Goal: Task Accomplishment & Management: Use online tool/utility

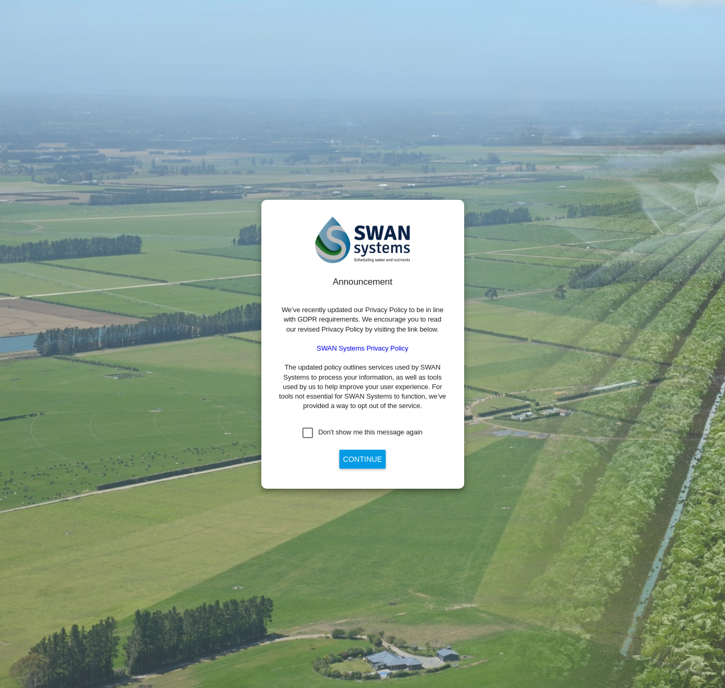
click at [313, 432] on div "Don't show me this message again" at bounding box center [308, 433] width 11 height 11
click at [356, 462] on button "Continue" at bounding box center [362, 459] width 46 height 19
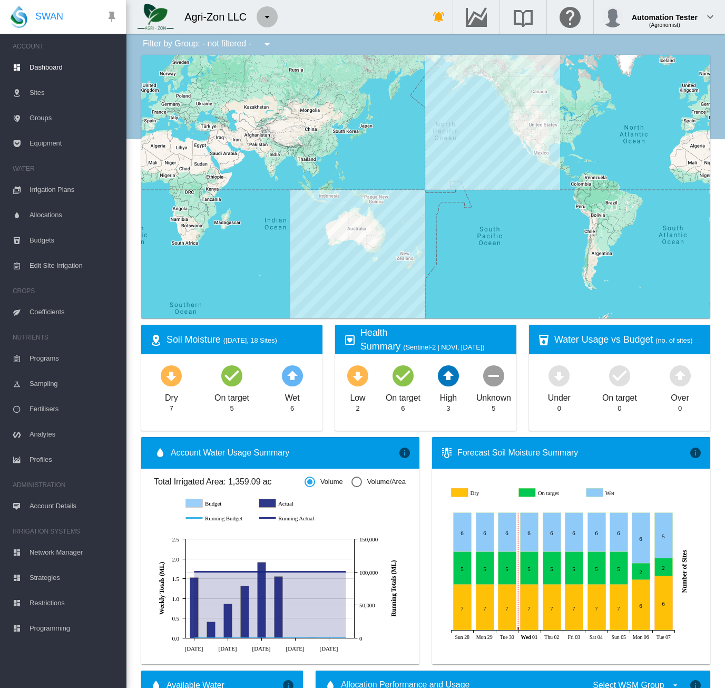
click at [270, 17] on md-icon "icon-menu-down" at bounding box center [267, 17] width 13 height 13
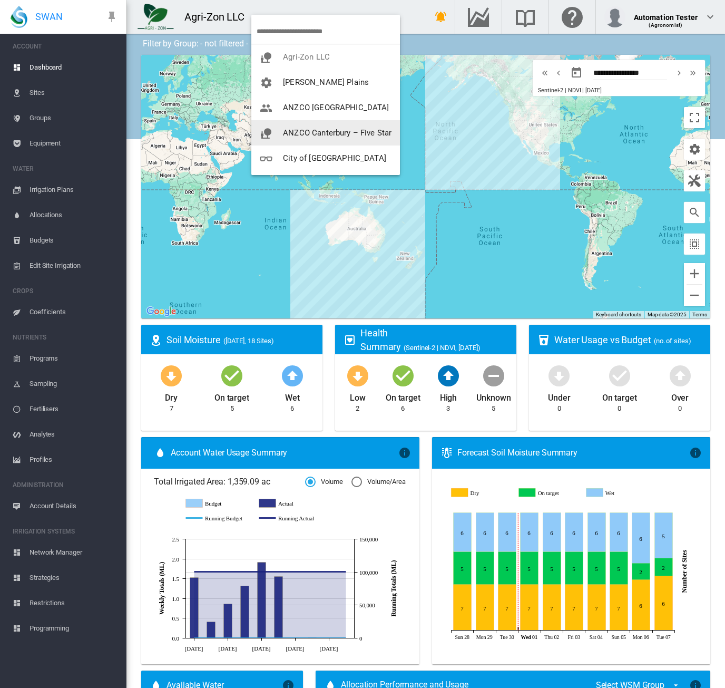
scroll to position [53, 0]
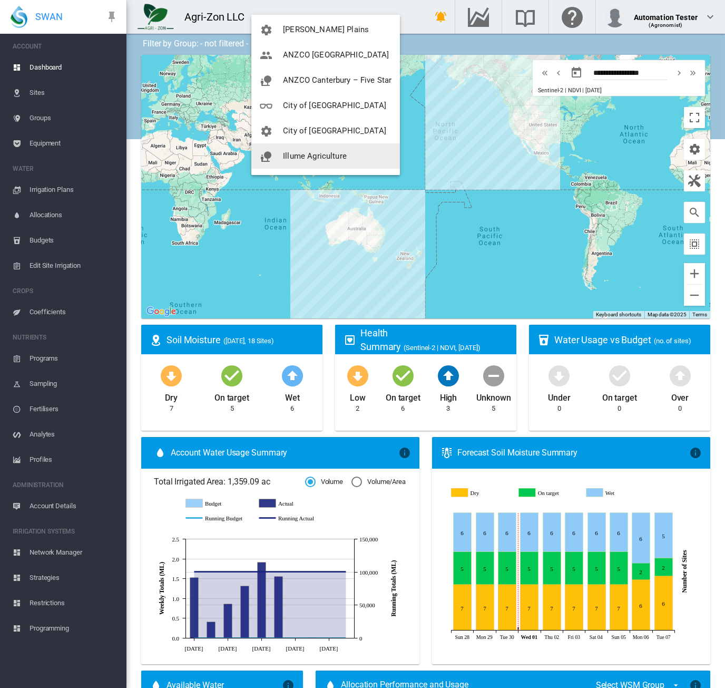
click at [343, 156] on span "Illume Agriculture" at bounding box center [315, 155] width 64 height 9
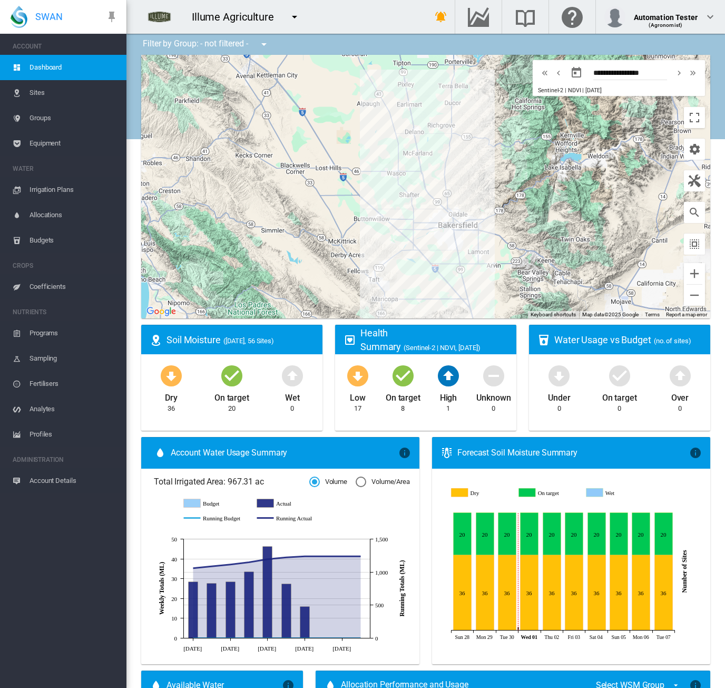
click at [55, 189] on span "Irrigation Plans" at bounding box center [74, 189] width 89 height 25
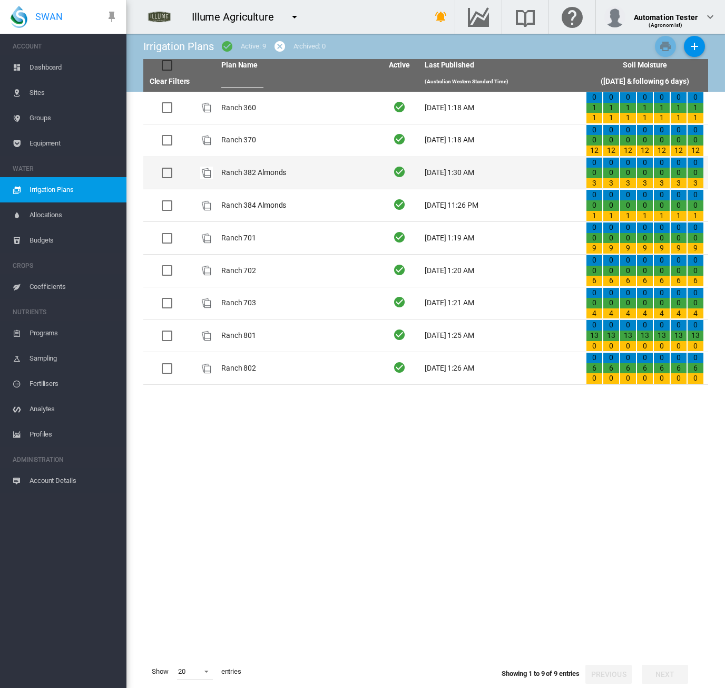
click at [305, 183] on td "Ranch 382 Almonds" at bounding box center [297, 173] width 161 height 32
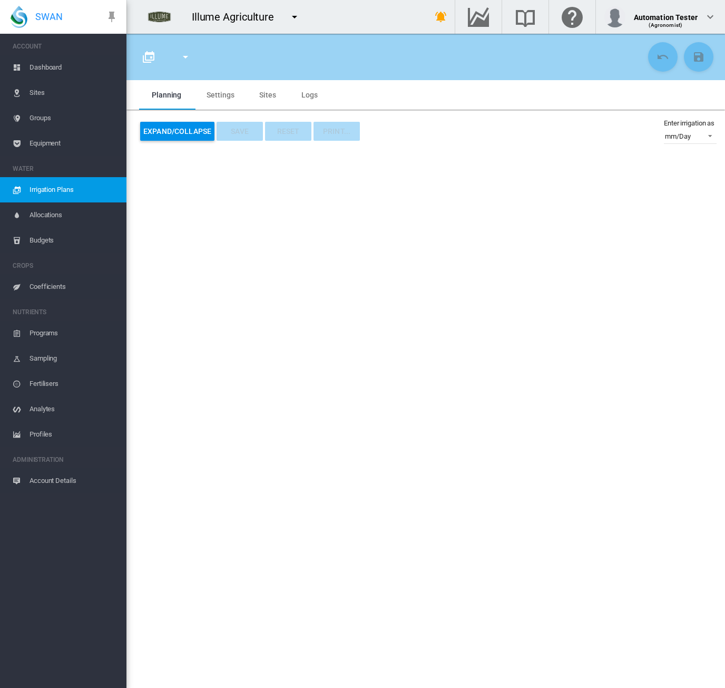
click at [63, 189] on span "Irrigation Plans" at bounding box center [74, 189] width 89 height 25
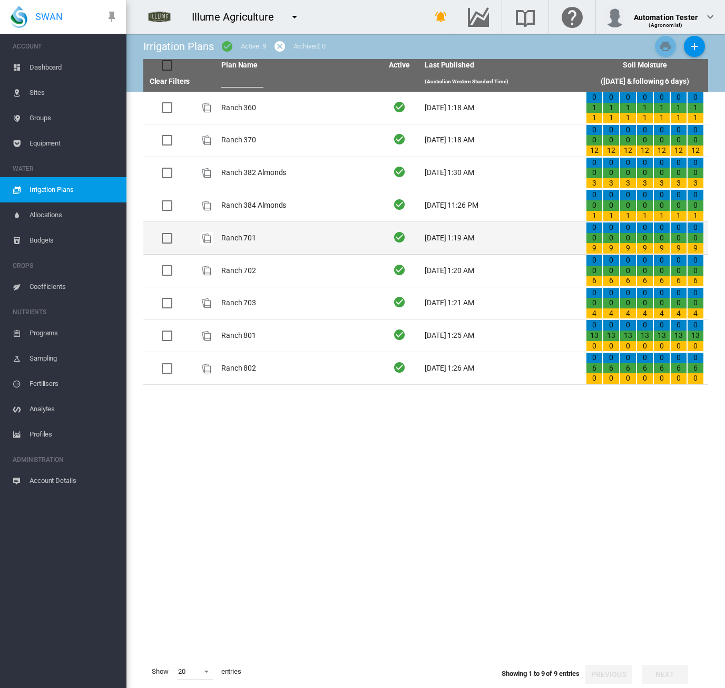
click at [231, 229] on td "Ranch 701" at bounding box center [297, 238] width 161 height 32
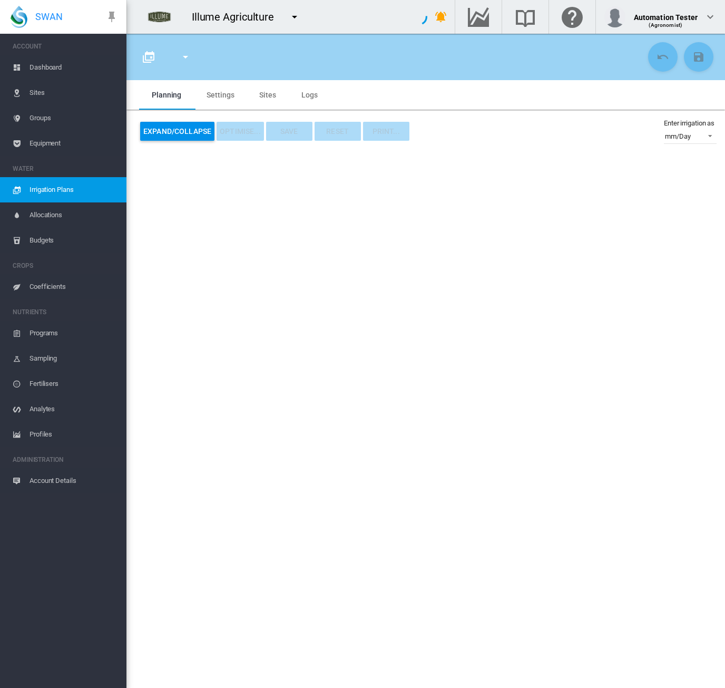
type input "*********"
type input "*"
type input "********"
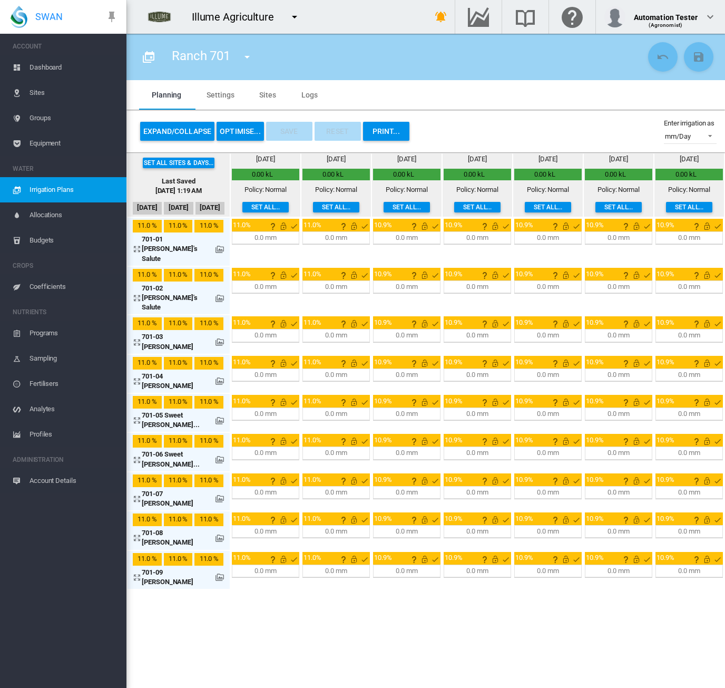
click at [238, 124] on button "OPTIMISE..." at bounding box center [240, 131] width 47 height 19
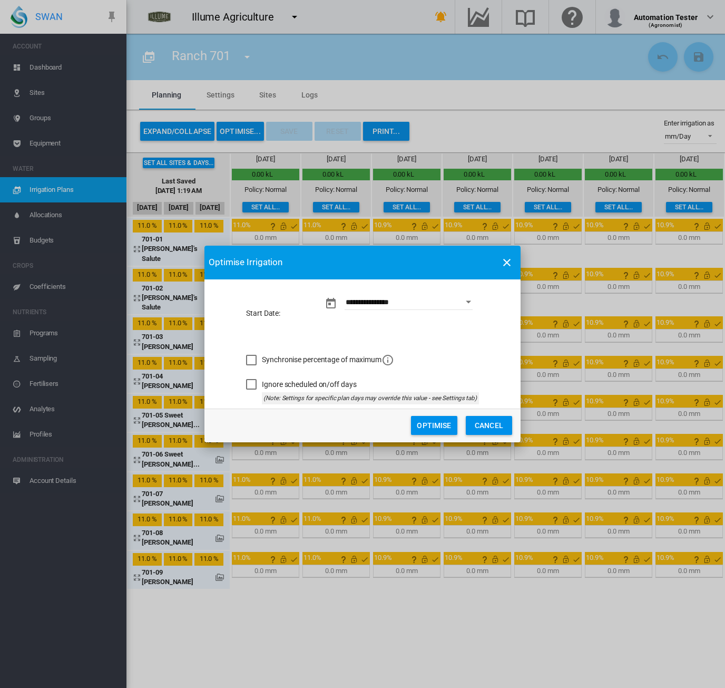
click at [423, 423] on button "Optimise" at bounding box center [434, 425] width 46 height 19
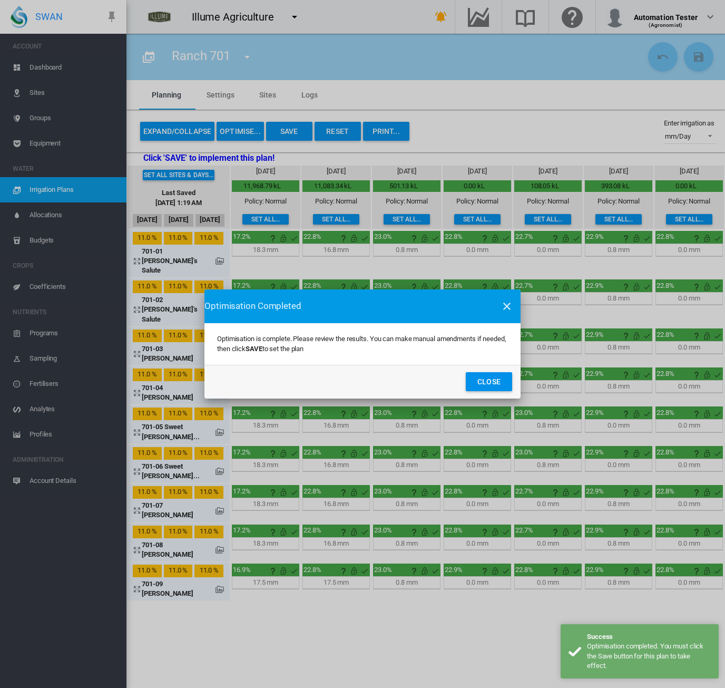
click at [480, 380] on button "Close" at bounding box center [489, 381] width 46 height 19
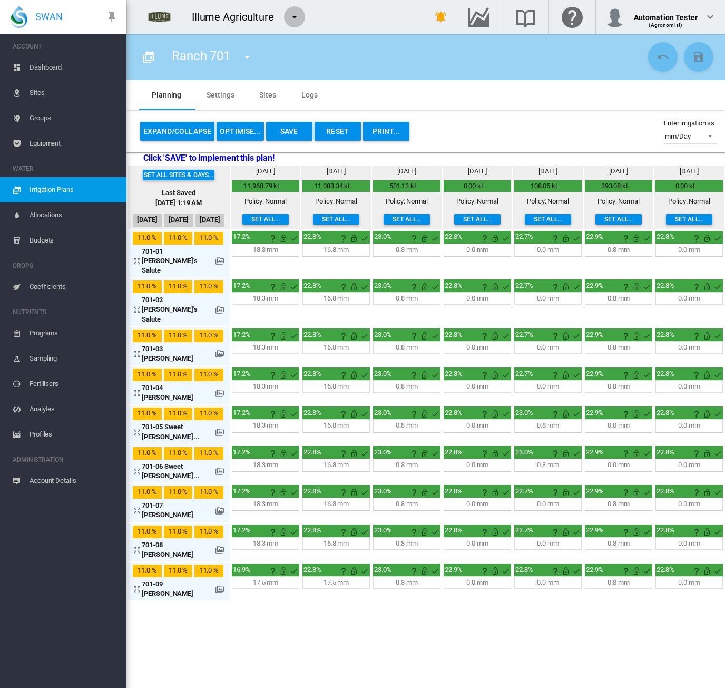
click at [298, 16] on md-icon "icon-menu-down" at bounding box center [294, 17] width 13 height 13
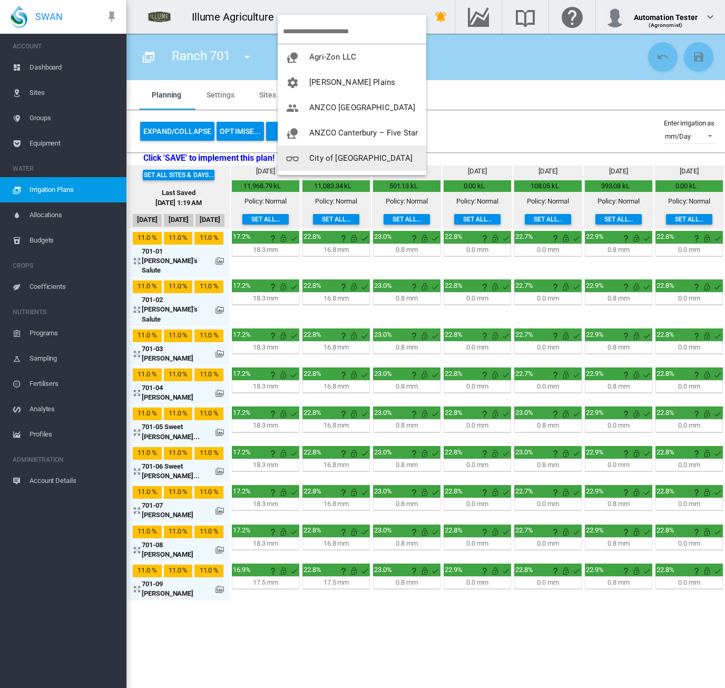
click at [305, 159] on span "button" at bounding box center [297, 157] width 23 height 9
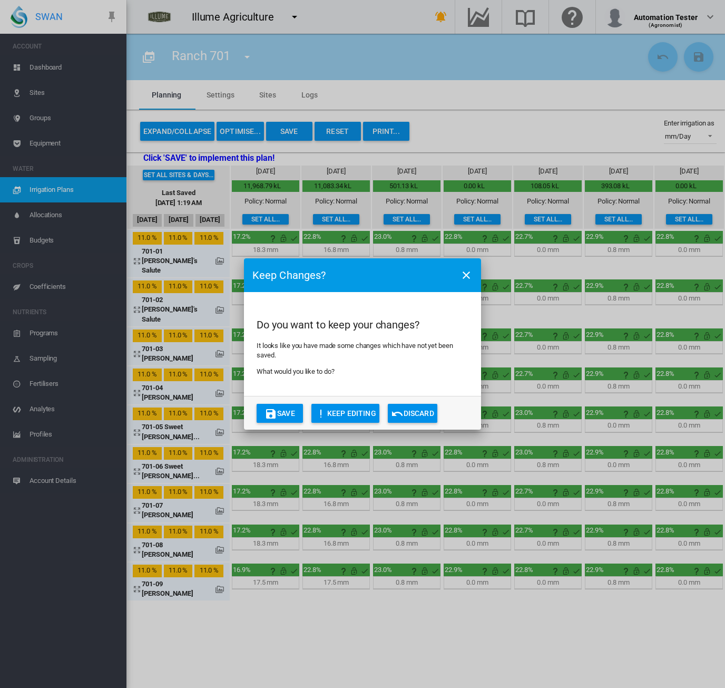
click at [414, 414] on button "Discard" at bounding box center [413, 413] width 50 height 19
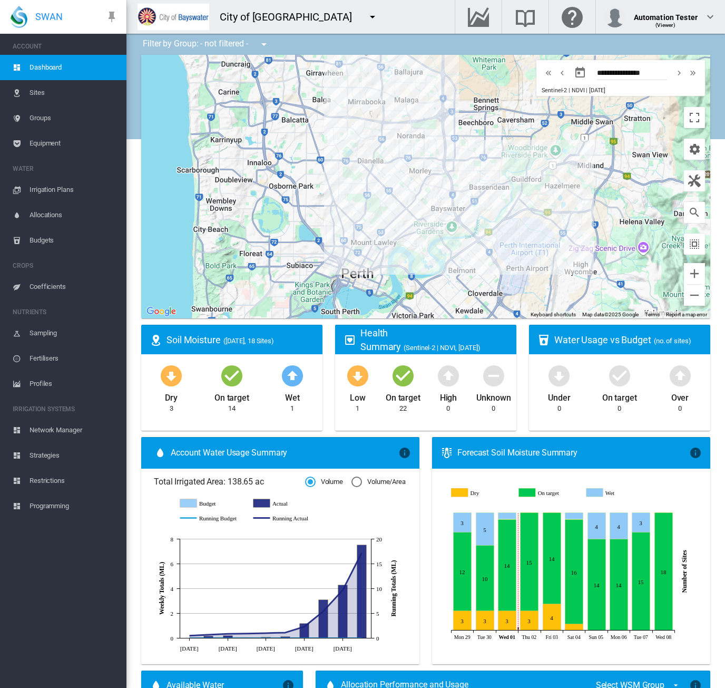
click at [67, 200] on span "Irrigation Plans" at bounding box center [74, 189] width 89 height 25
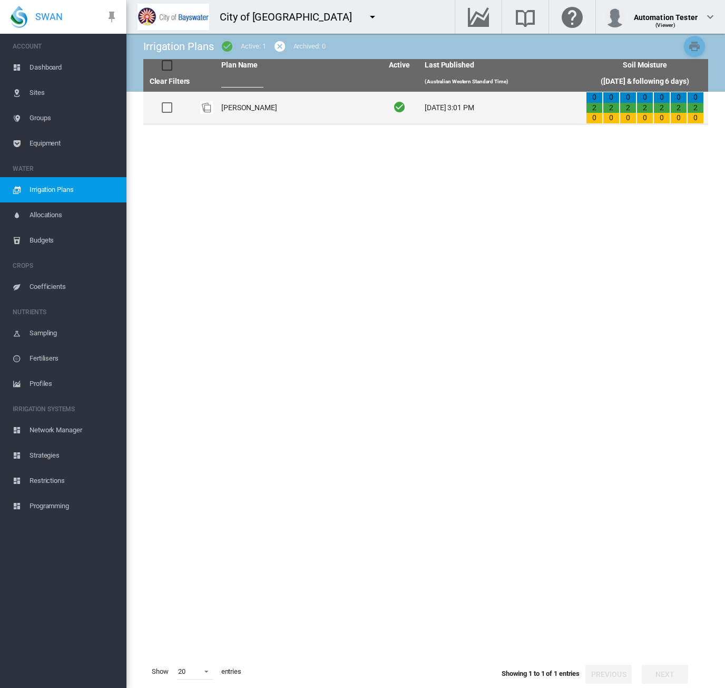
click at [279, 114] on td "[PERSON_NAME]" at bounding box center [297, 108] width 161 height 32
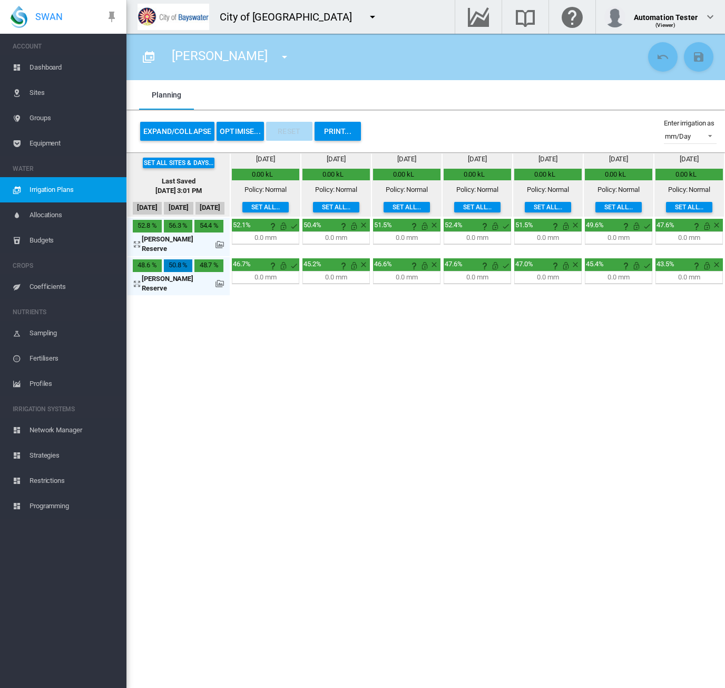
click at [247, 125] on button "OPTIMISE..." at bounding box center [240, 131] width 47 height 19
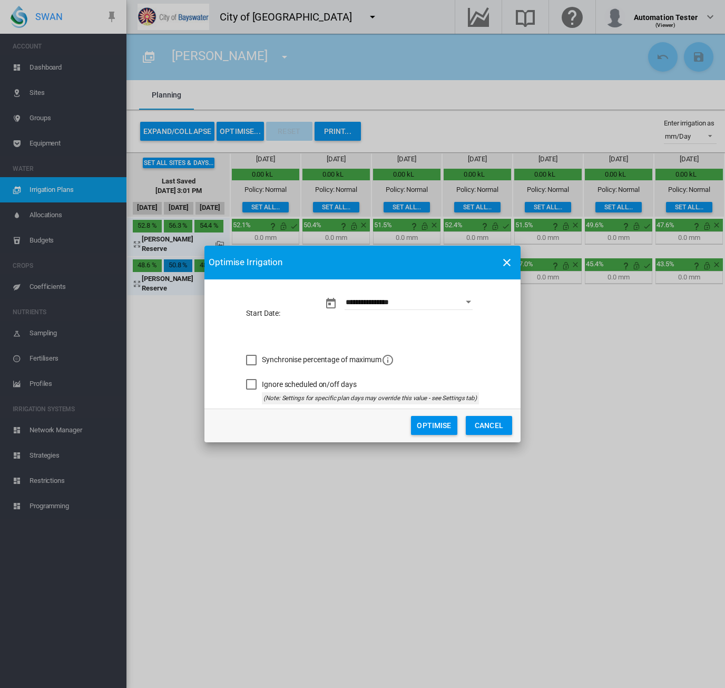
click at [425, 421] on button "Optimise" at bounding box center [434, 425] width 46 height 19
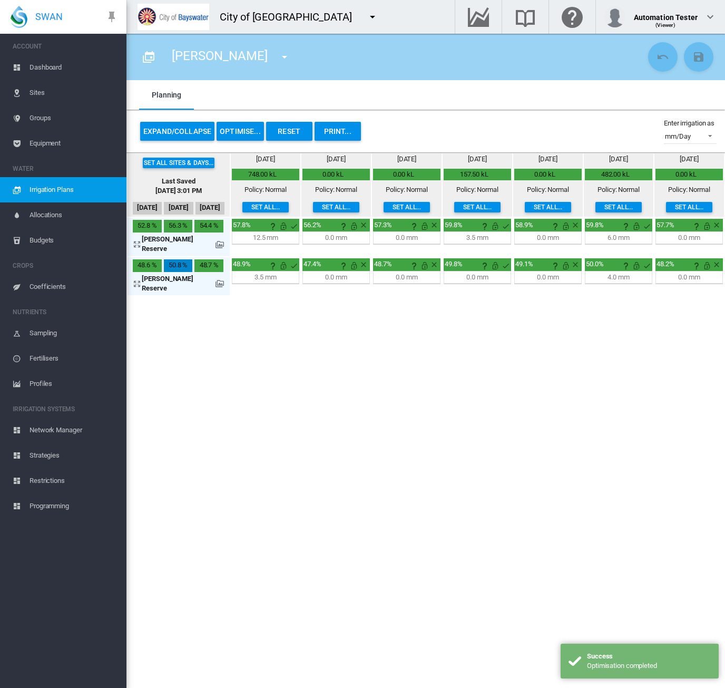
click at [42, 188] on span "Irrigation Plans" at bounding box center [74, 189] width 89 height 25
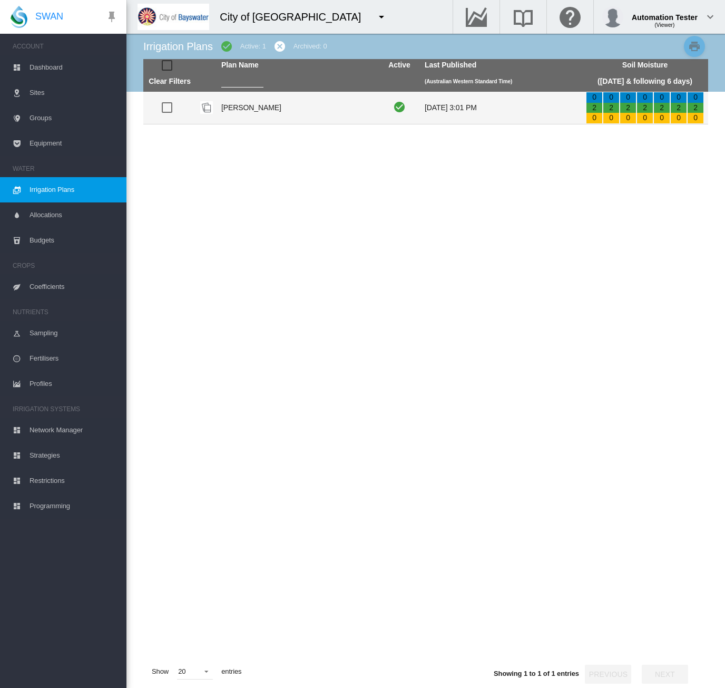
click at [290, 114] on td "[PERSON_NAME]" at bounding box center [297, 108] width 161 height 32
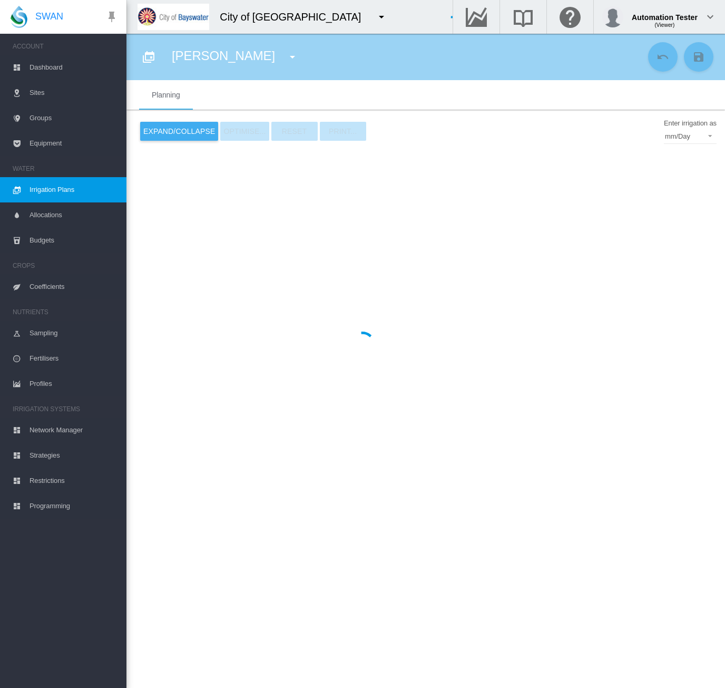
click at [44, 67] on span "Dashboard" at bounding box center [74, 67] width 89 height 25
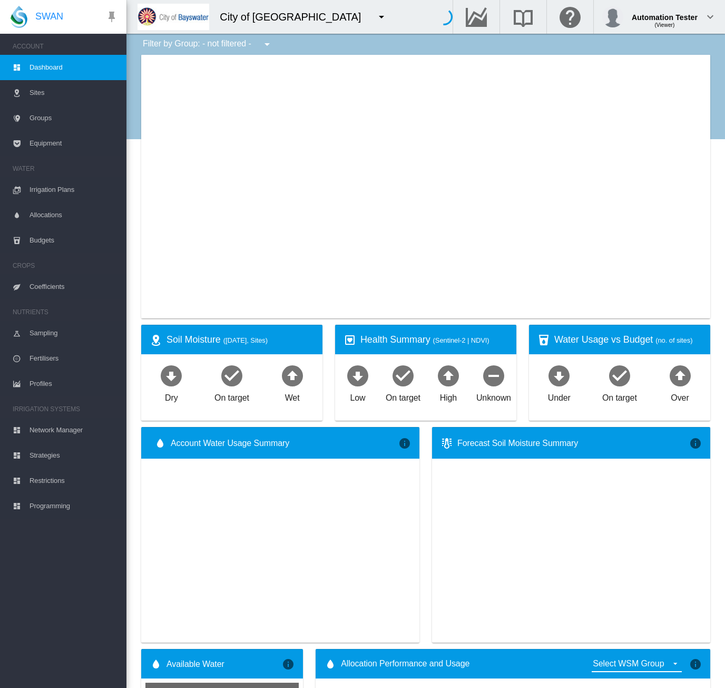
type input "**********"
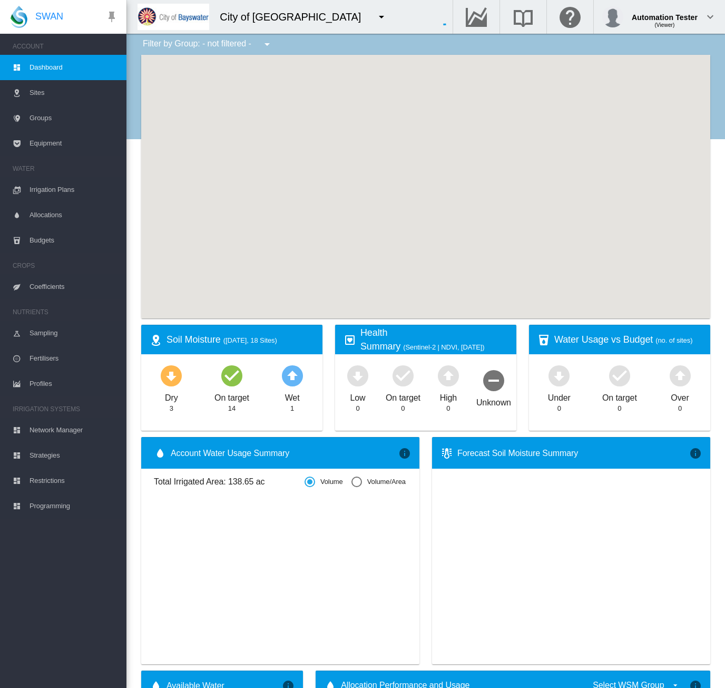
click at [375, 17] on md-icon "icon-menu-down" at bounding box center [381, 17] width 13 height 13
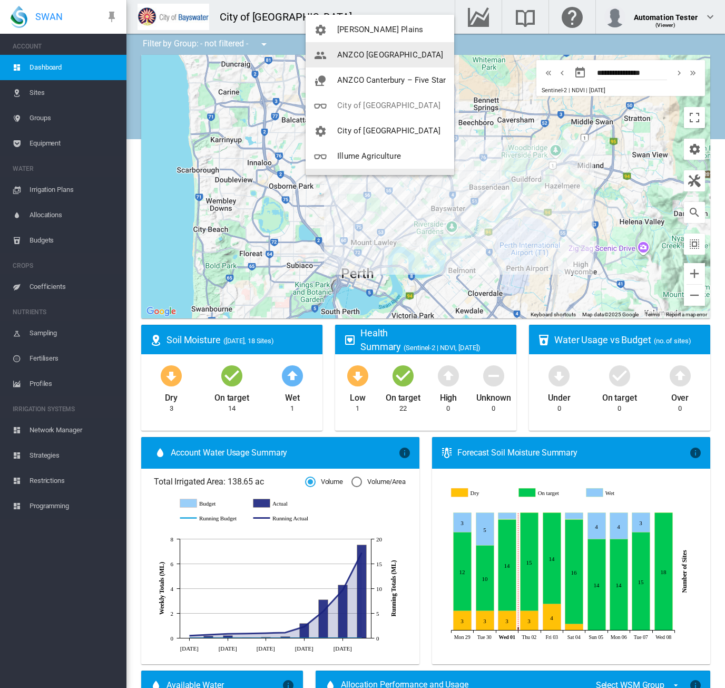
scroll to position [72, 0]
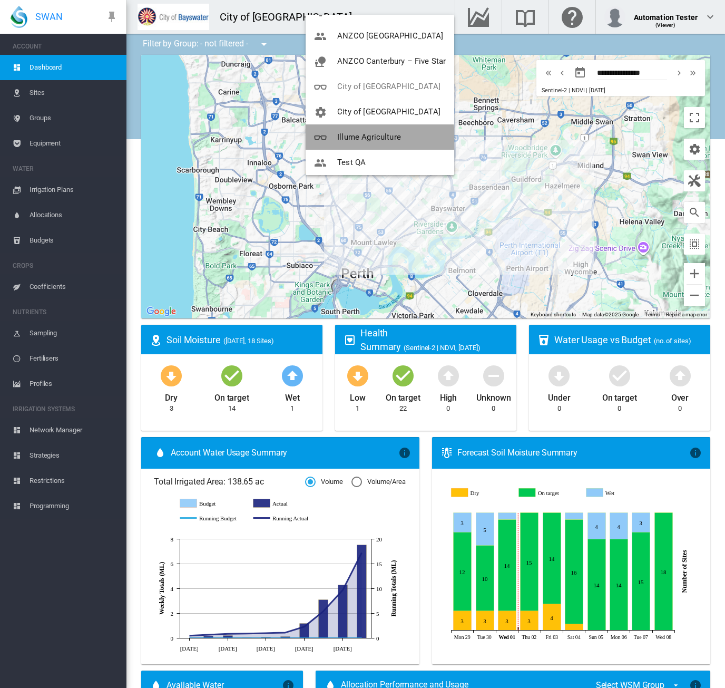
click at [354, 142] on button "Illume Agriculture" at bounding box center [380, 136] width 149 height 25
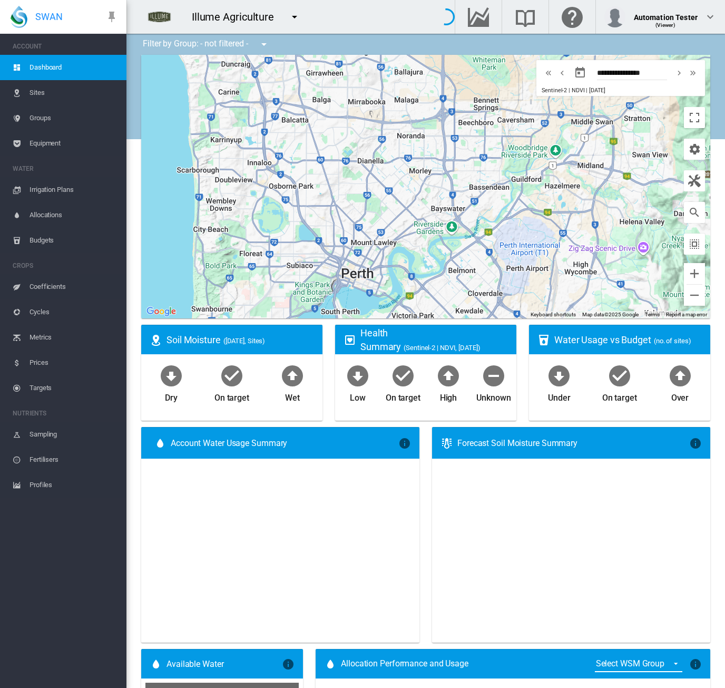
type input "**********"
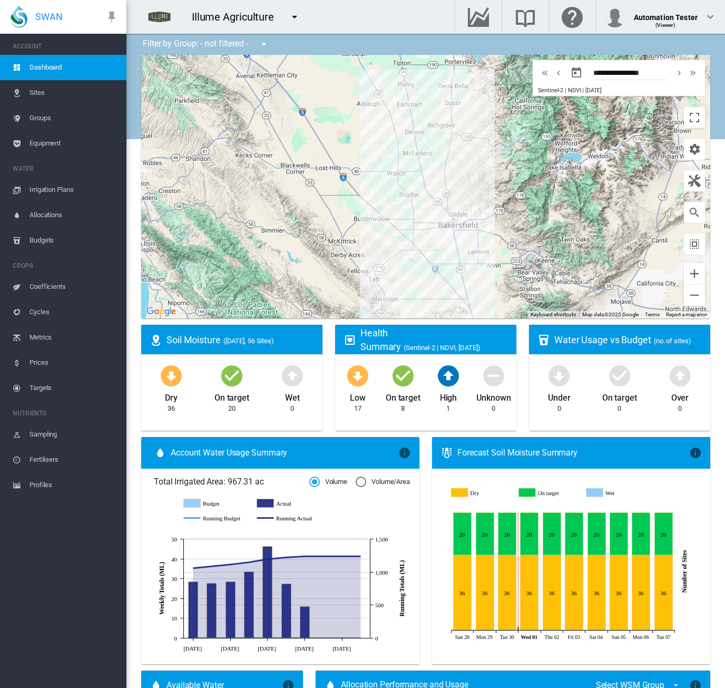
click at [70, 190] on span "Irrigation Plans" at bounding box center [74, 189] width 89 height 25
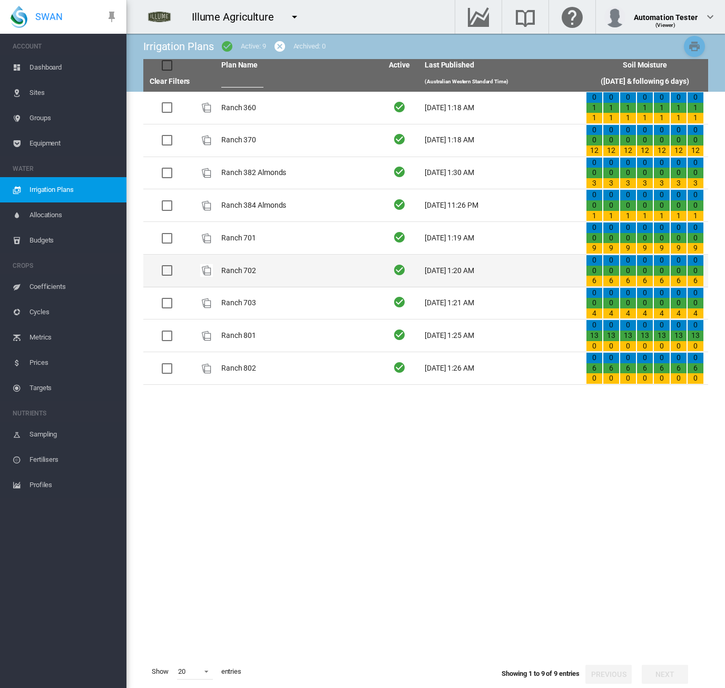
click at [253, 272] on td "Ranch 702" at bounding box center [297, 271] width 161 height 32
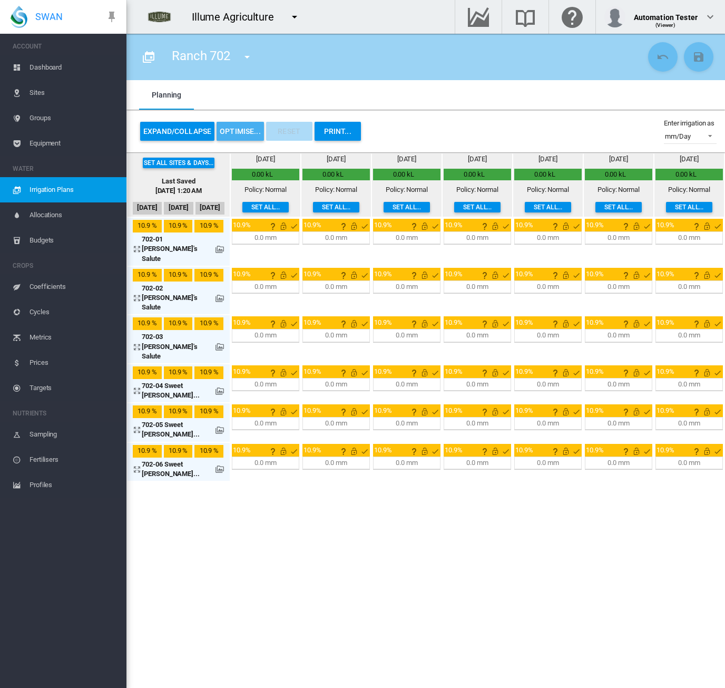
click at [231, 123] on button "OPTIMISE..." at bounding box center [240, 131] width 47 height 19
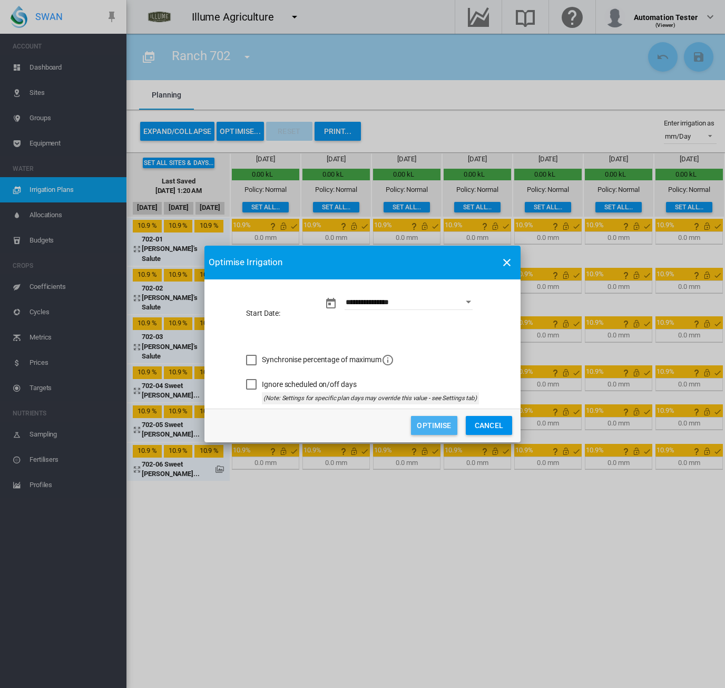
click at [419, 427] on button "Optimise" at bounding box center [434, 425] width 46 height 19
